Goal: Use online tool/utility: Utilize a website feature to perform a specific function

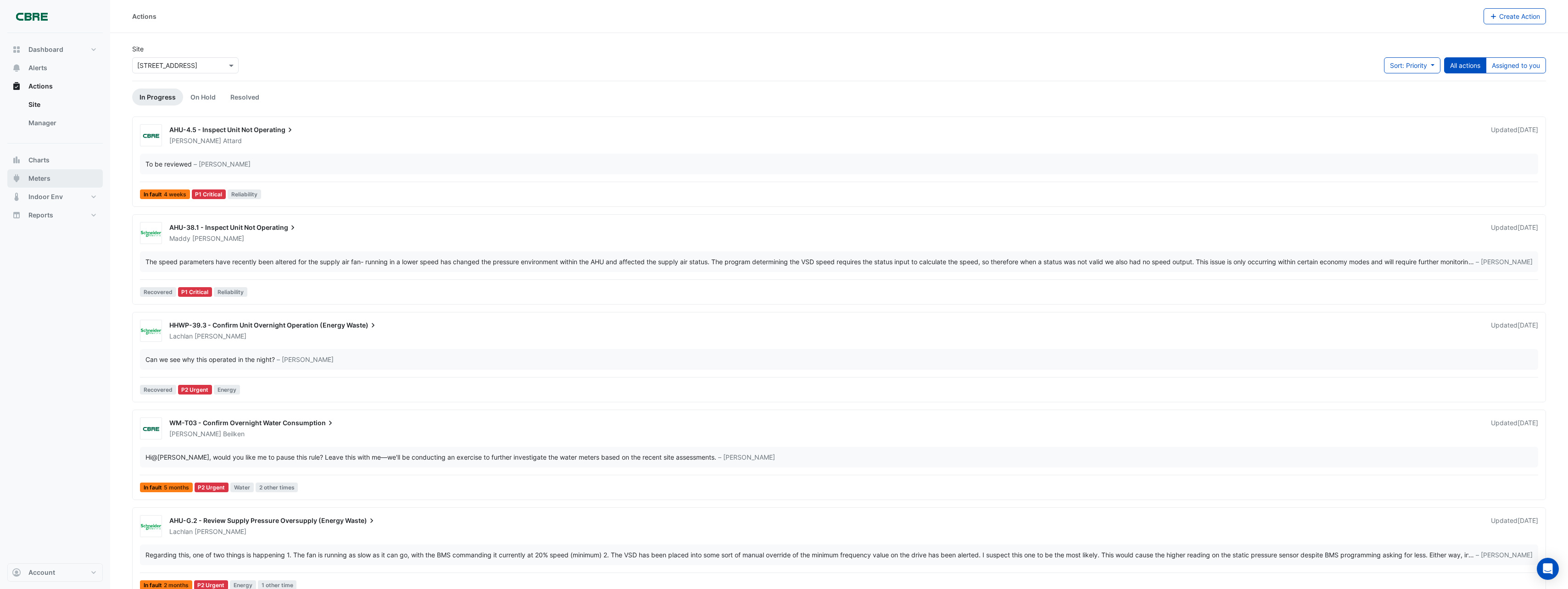
click at [46, 169] on button "Meters" at bounding box center [54, 178] width 95 height 18
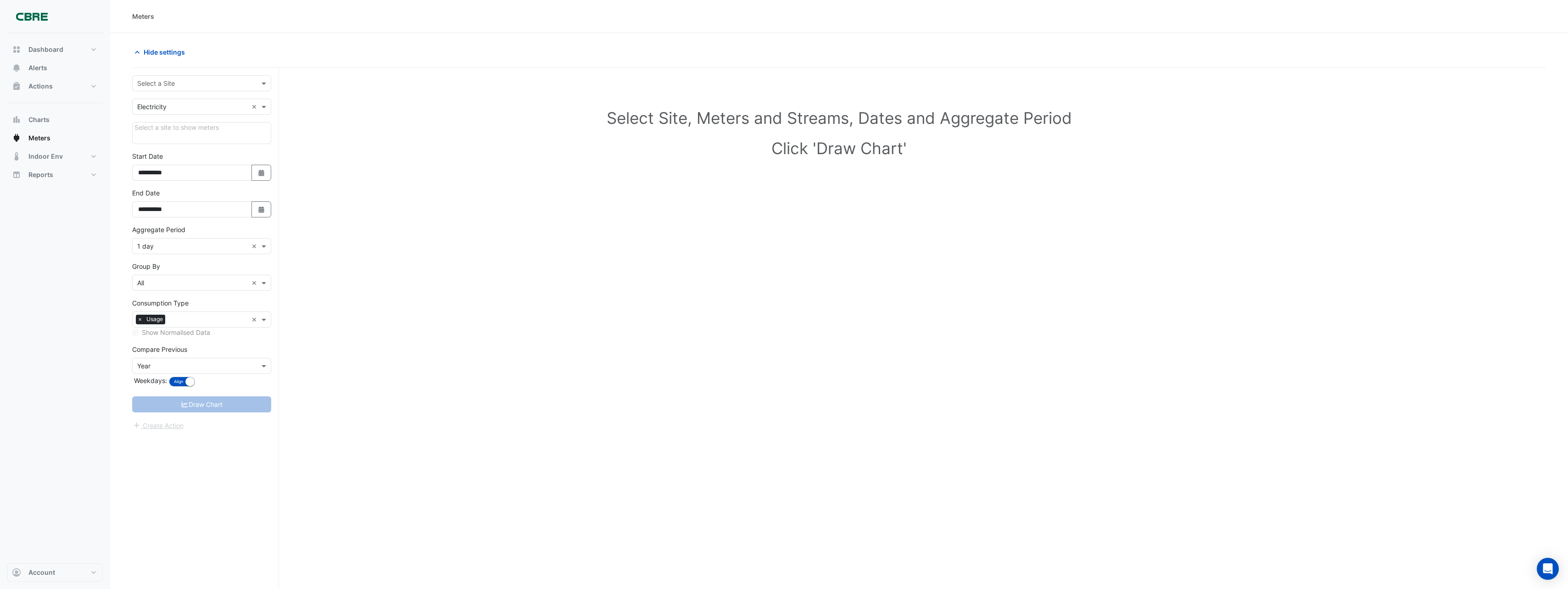
click at [177, 80] on input "text" at bounding box center [192, 83] width 111 height 10
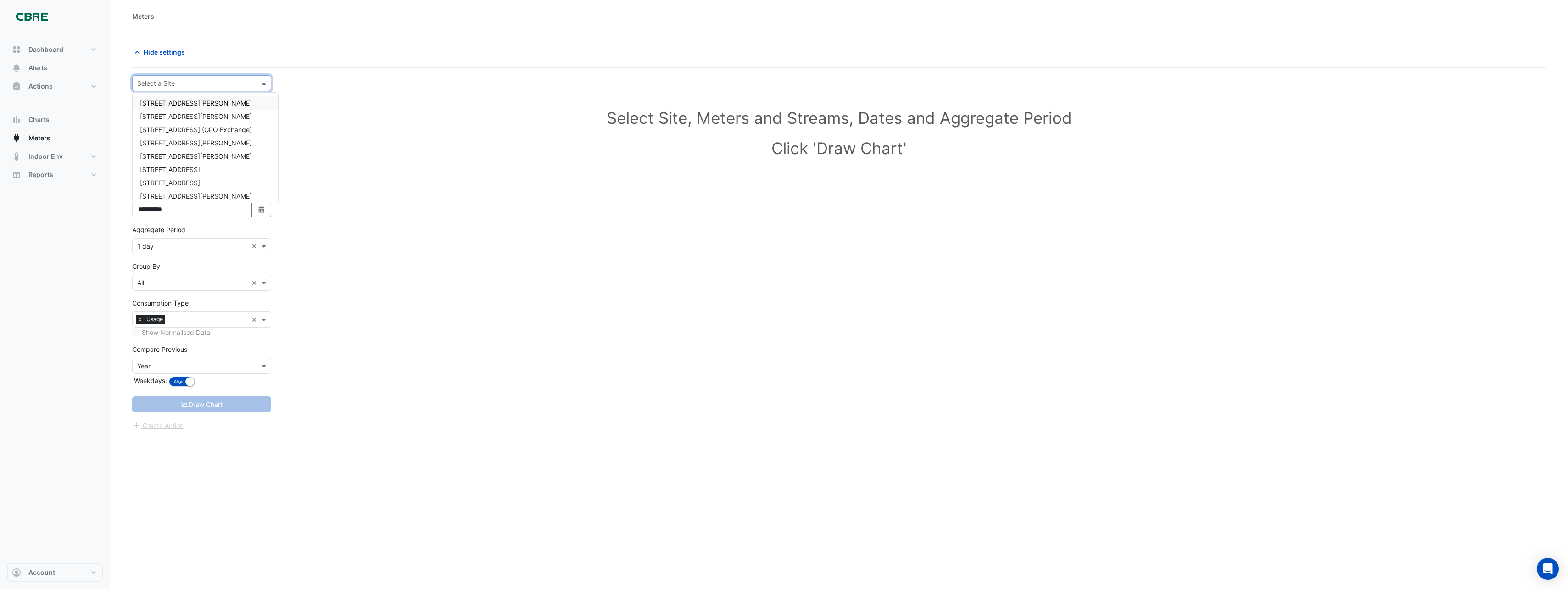
click at [178, 83] on input "text" at bounding box center [192, 83] width 111 height 10
click at [154, 136] on div "[STREET_ADDRESS]" at bounding box center [205, 130] width 146 height 13
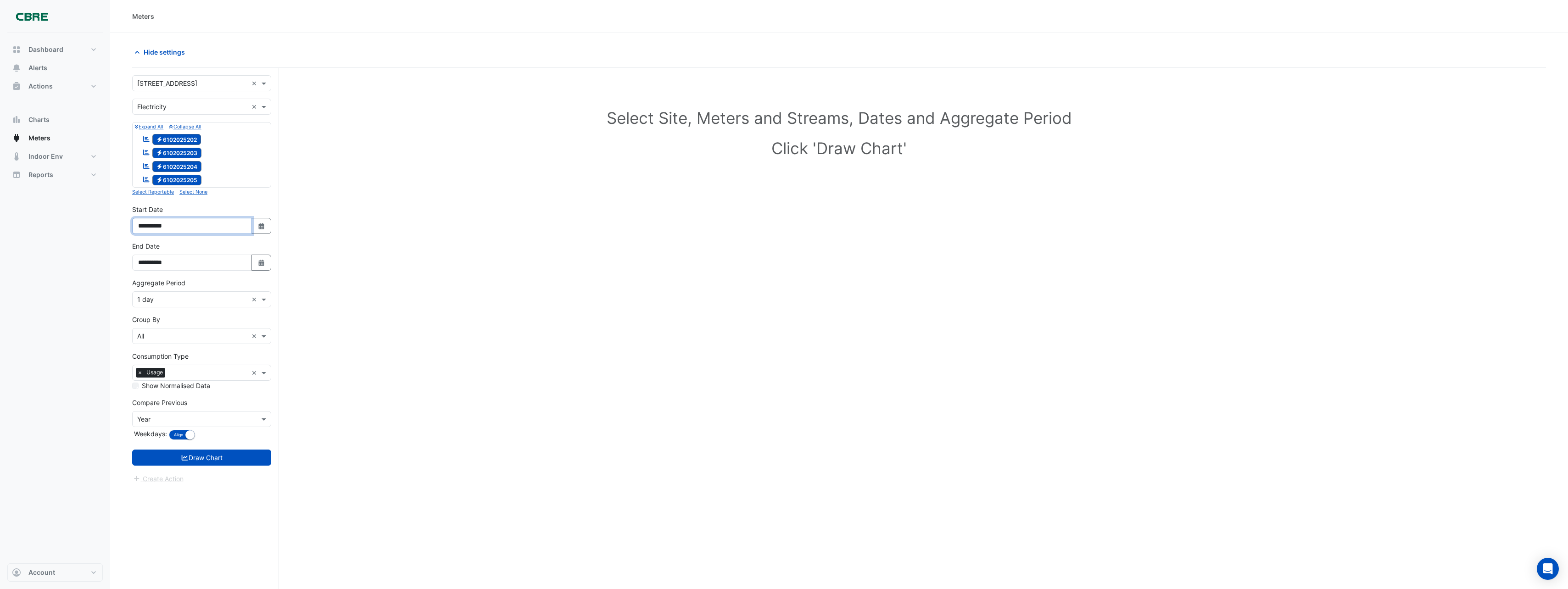
click at [194, 229] on input "**********" at bounding box center [191, 226] width 120 height 16
click at [167, 300] on input "text" at bounding box center [192, 299] width 111 height 10
click at [168, 394] on div "1 month" at bounding box center [202, 398] width 138 height 13
click at [178, 417] on input "text" at bounding box center [192, 419] width 111 height 10
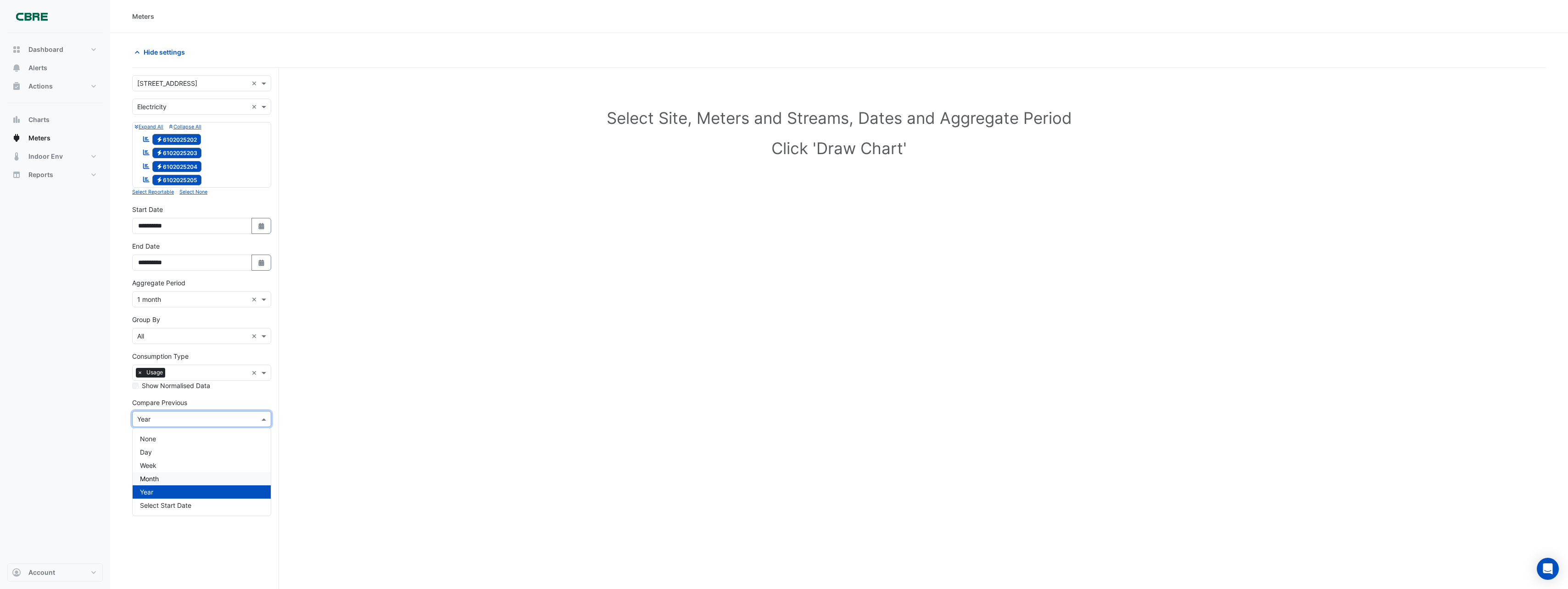
click at [169, 476] on div "Month" at bounding box center [202, 478] width 138 height 13
click at [184, 153] on span "Electricity 6102025203" at bounding box center [177, 153] width 50 height 11
click at [189, 157] on span "Electricity 6102025203" at bounding box center [177, 153] width 50 height 11
click at [226, 438] on button "Draw Chart" at bounding box center [201, 442] width 139 height 16
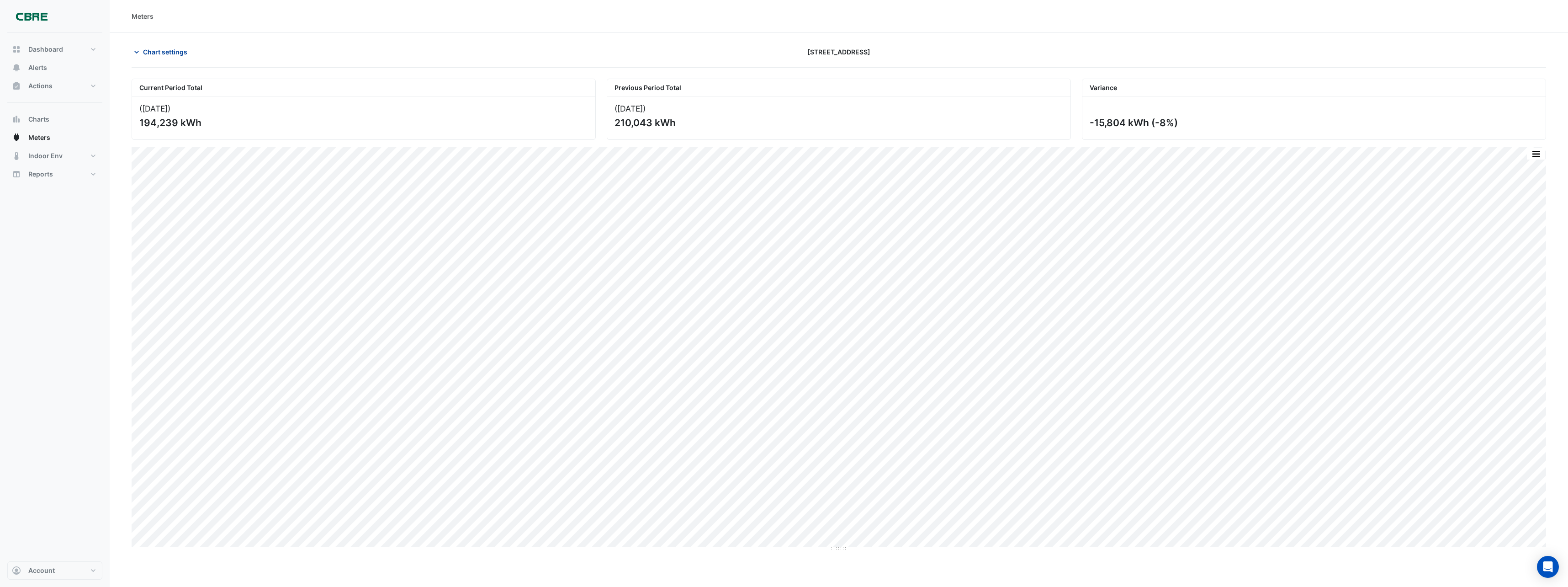
click at [181, 57] on span "Chart settings" at bounding box center [165, 51] width 44 height 10
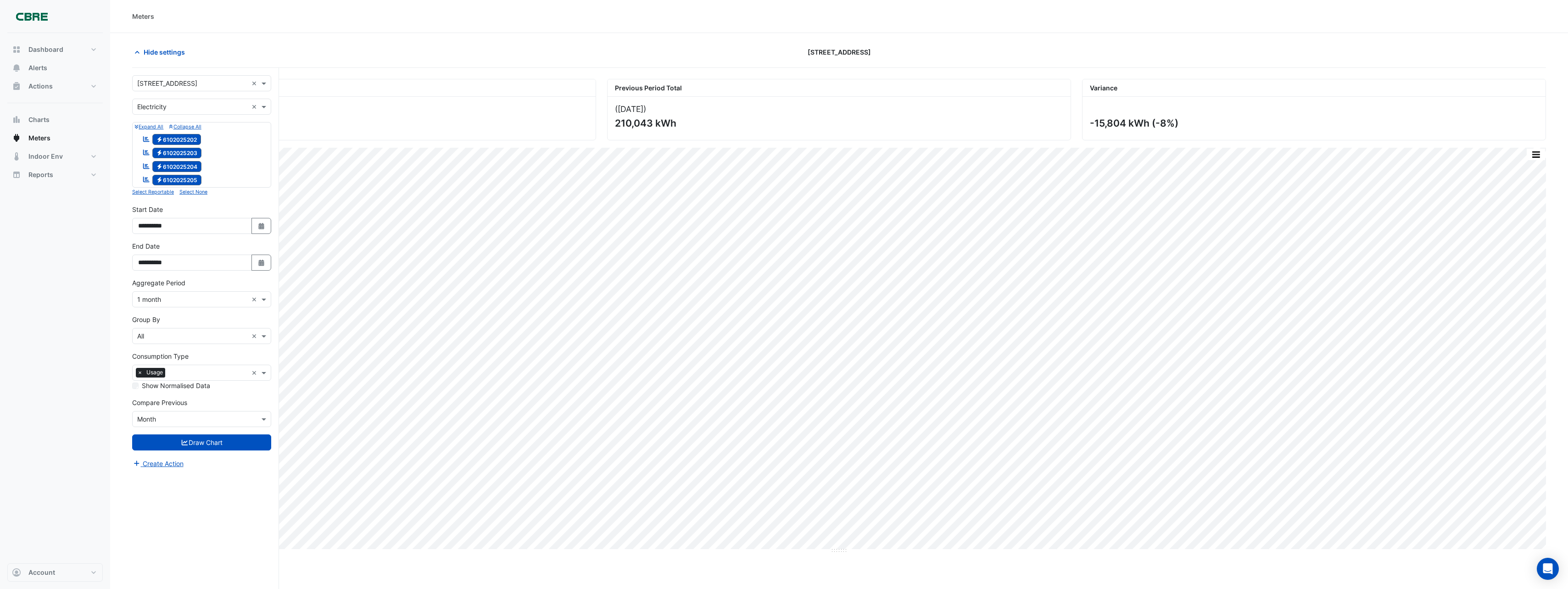
click at [168, 138] on span "Electricity 6102025202" at bounding box center [177, 139] width 49 height 11
drag, startPoint x: 169, startPoint y: 147, endPoint x: 175, endPoint y: 161, distance: 15.2
click at [171, 147] on div "Reportable Electricity 6102025203" at bounding box center [171, 153] width 64 height 13
click at [175, 161] on div "Reportable Electricity 6102025204" at bounding box center [171, 166] width 64 height 13
click at [198, 154] on span "Electricity 6102025203" at bounding box center [177, 153] width 50 height 11
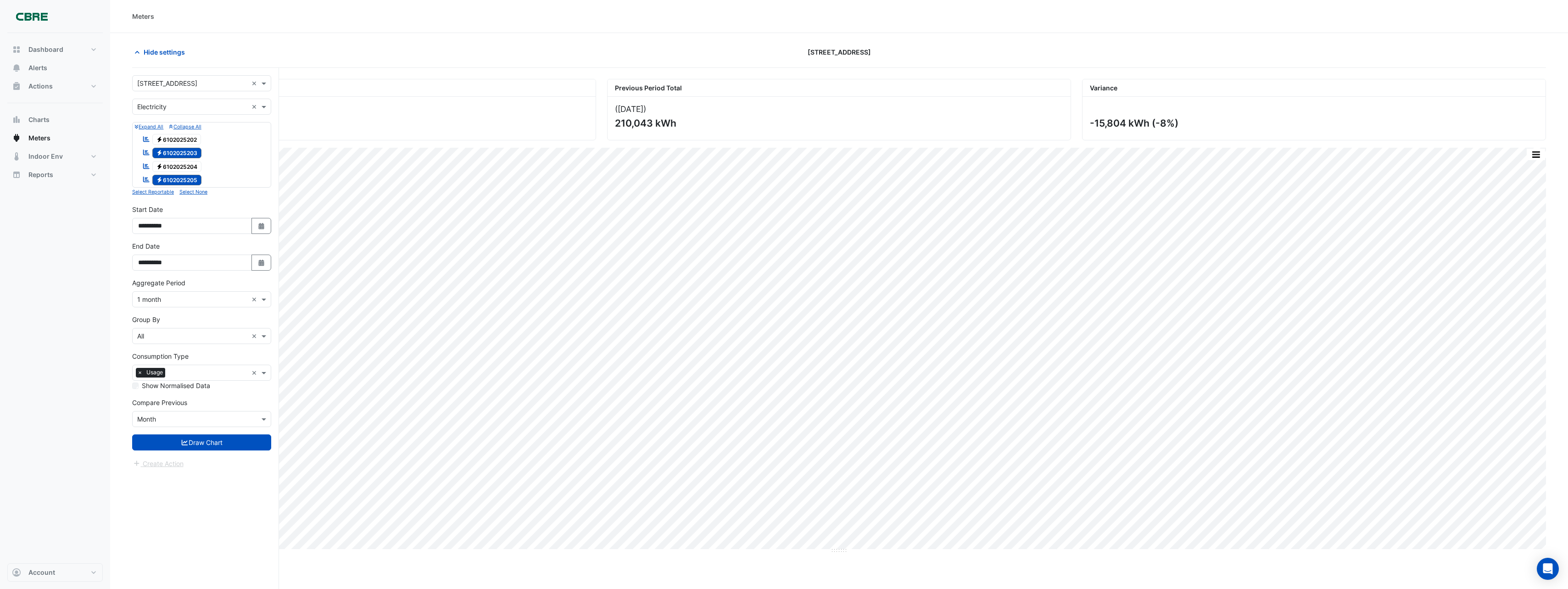
click at [192, 168] on span "Electricity 6102025204" at bounding box center [177, 166] width 50 height 11
click at [189, 189] on small "Select None" at bounding box center [194, 192] width 28 height 6
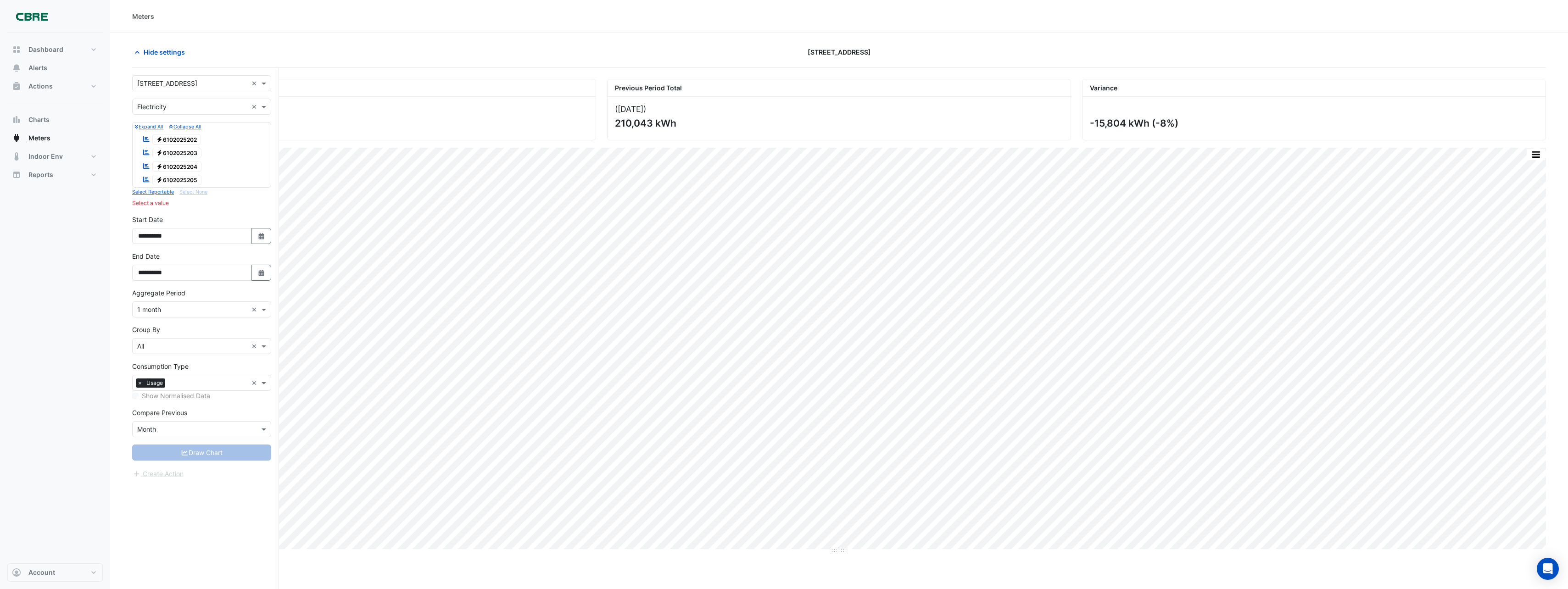
click at [187, 138] on span "Electricity 6102025202" at bounding box center [177, 139] width 49 height 11
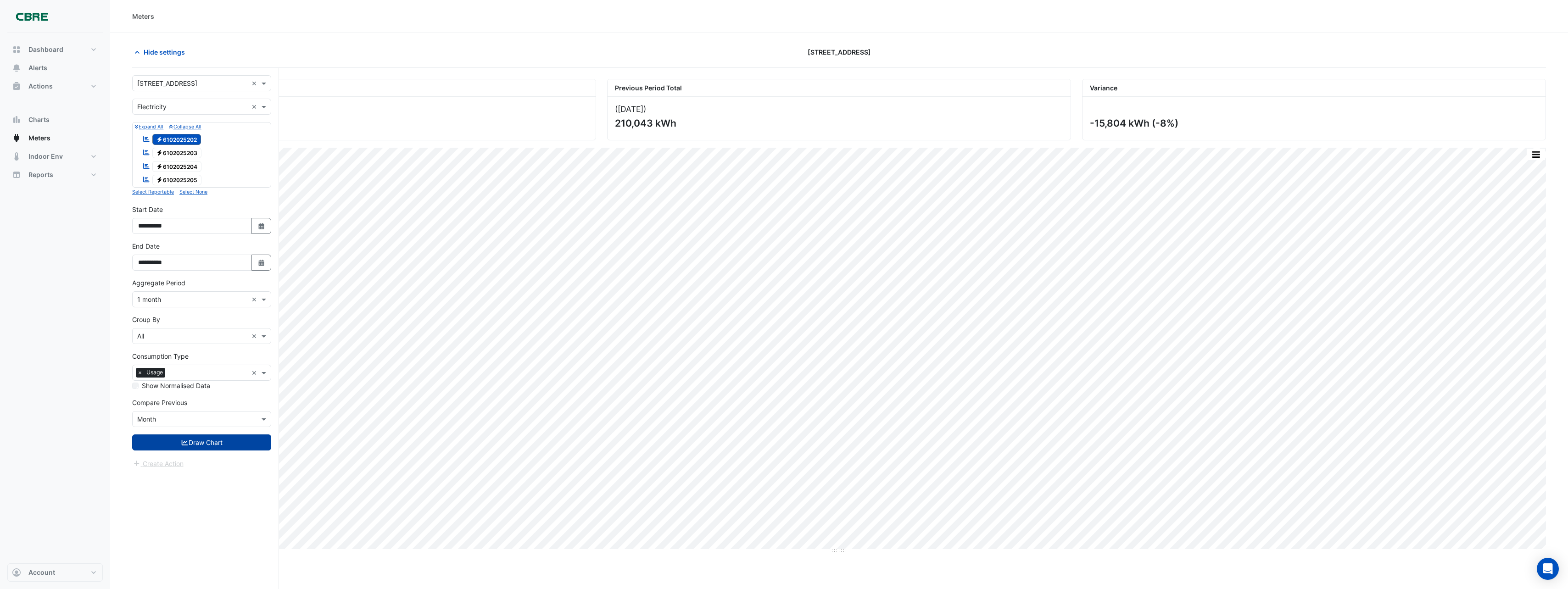
click at [217, 443] on button "Draw Chart" at bounding box center [201, 442] width 139 height 16
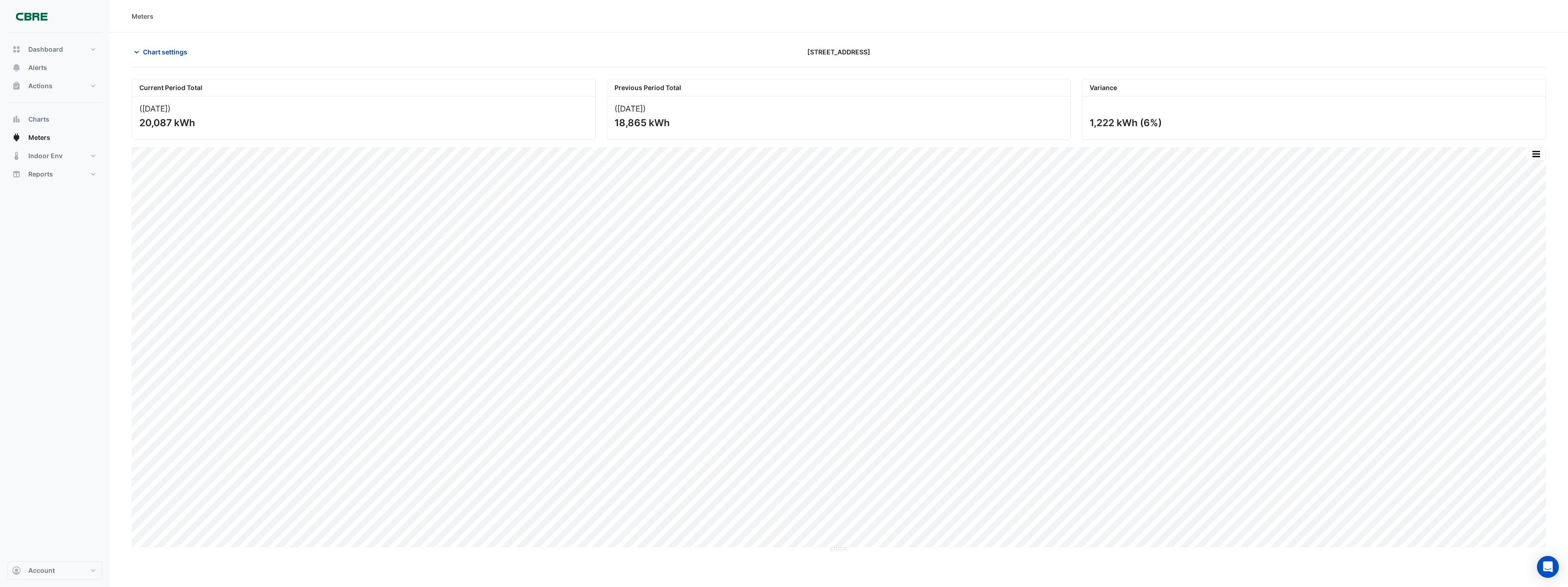
click at [172, 43] on section "Chart settings [STREET_ADDRESS] Current Period Total ([DATE] ) 20,087 kWh Previ…" at bounding box center [839, 292] width 1458 height 519
click at [173, 50] on span "Chart settings" at bounding box center [165, 51] width 44 height 10
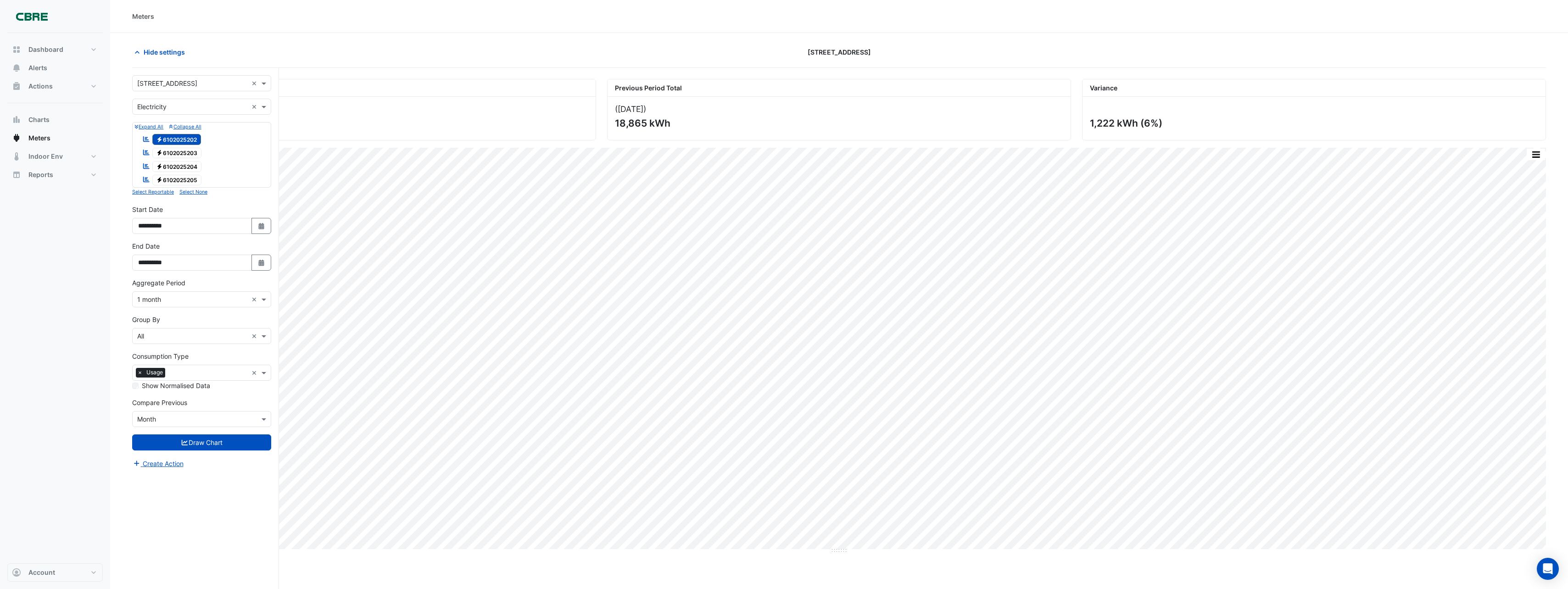
click at [171, 148] on span "Electricity 6102025203" at bounding box center [177, 153] width 50 height 11
click at [182, 140] on span "Electricity 6102025202" at bounding box center [177, 139] width 49 height 11
click at [230, 447] on button "Draw Chart" at bounding box center [201, 442] width 139 height 16
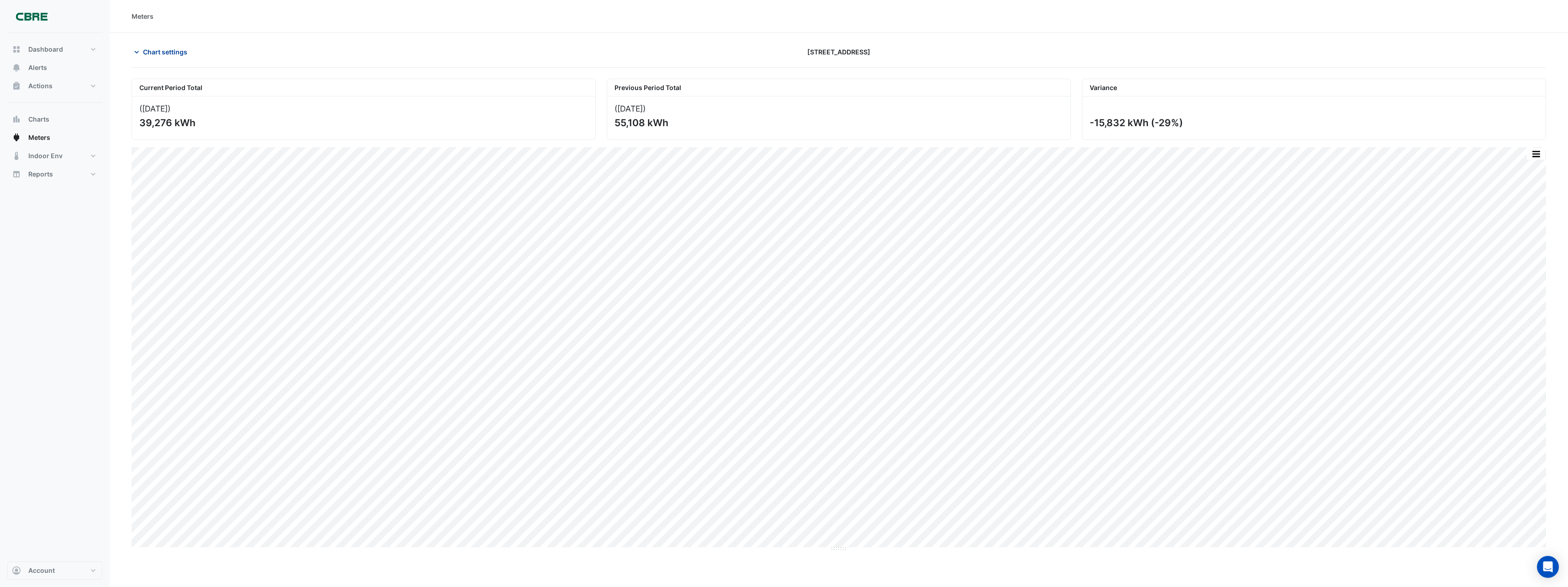
click at [164, 55] on span "Chart settings" at bounding box center [165, 51] width 44 height 10
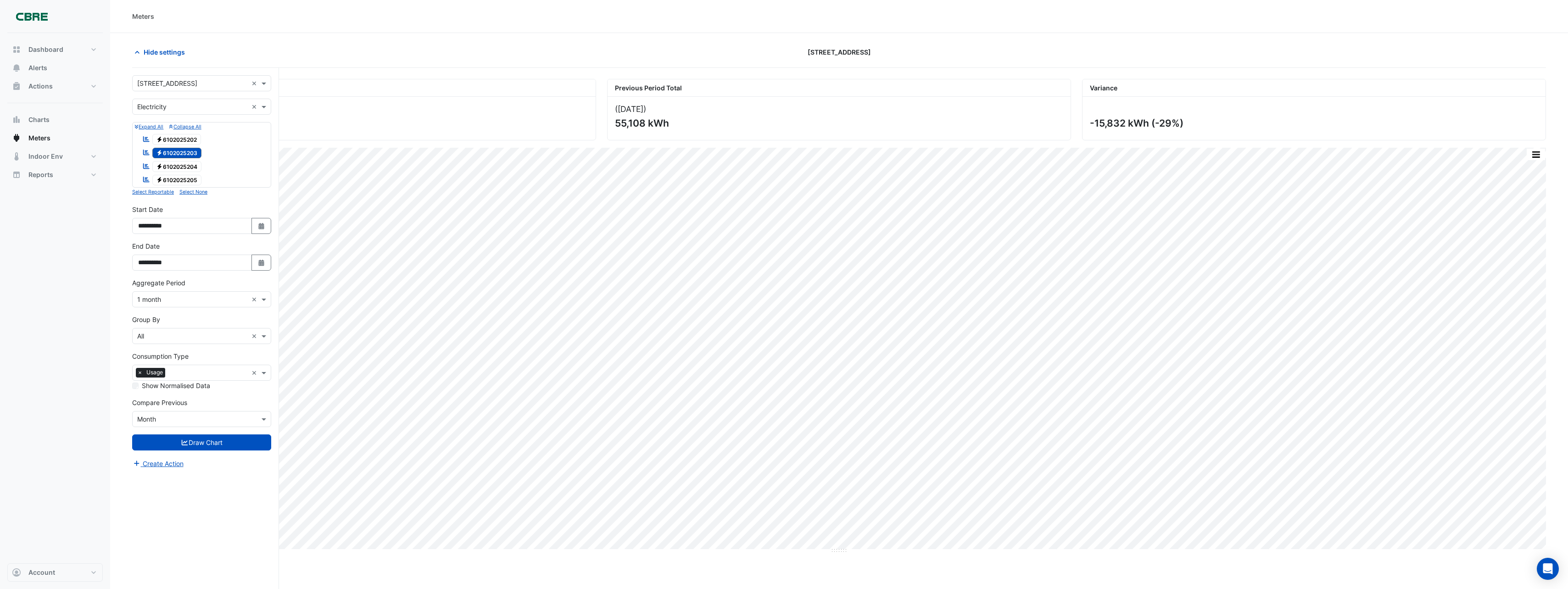
click at [171, 167] on span "Electricity 6102025204" at bounding box center [177, 166] width 50 height 11
click at [179, 154] on span "Electricity 6102025203" at bounding box center [177, 153] width 50 height 11
click at [189, 437] on button "Draw Chart" at bounding box center [201, 442] width 139 height 16
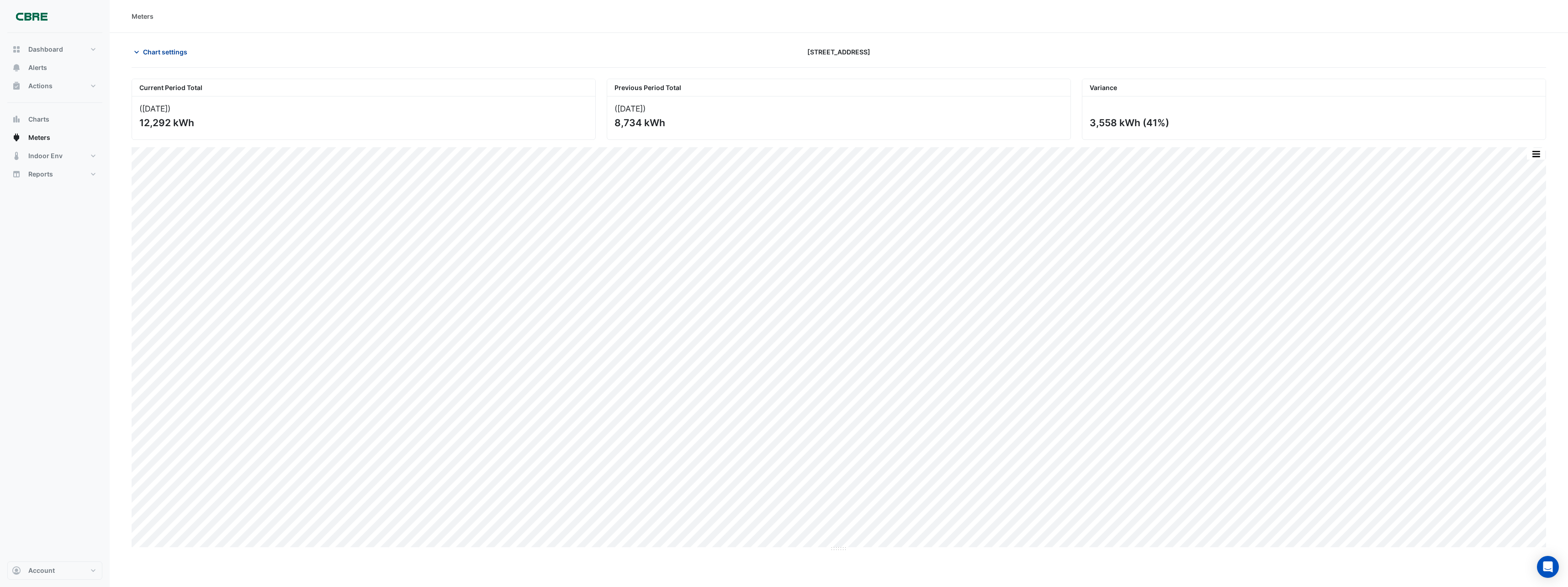
click at [157, 57] on span "Chart settings" at bounding box center [165, 51] width 44 height 10
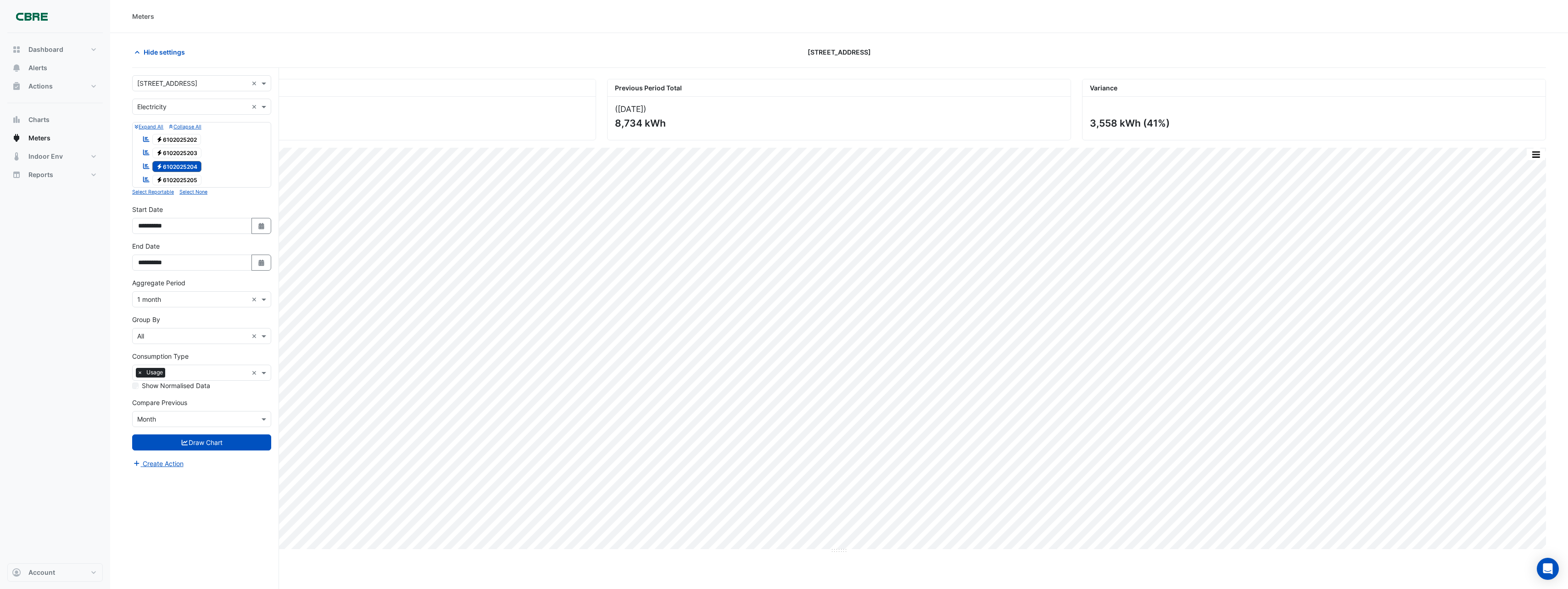
click at [182, 183] on span "Electricity 6102025205" at bounding box center [177, 180] width 50 height 11
click at [193, 168] on span "Electricity 6102025204" at bounding box center [177, 166] width 50 height 11
click at [221, 436] on form "Select a Site × [STREET_ADDRESS] × Utility Type × Electricity × Expand All Coll…" at bounding box center [201, 271] width 139 height 394
click at [223, 432] on form "Select a Site × [STREET_ADDRESS] × Utility Type × Electricity × Expand All Coll…" at bounding box center [201, 271] width 139 height 394
click at [217, 442] on button "Draw Chart" at bounding box center [201, 442] width 139 height 16
